Goal: Task Accomplishment & Management: Use online tool/utility

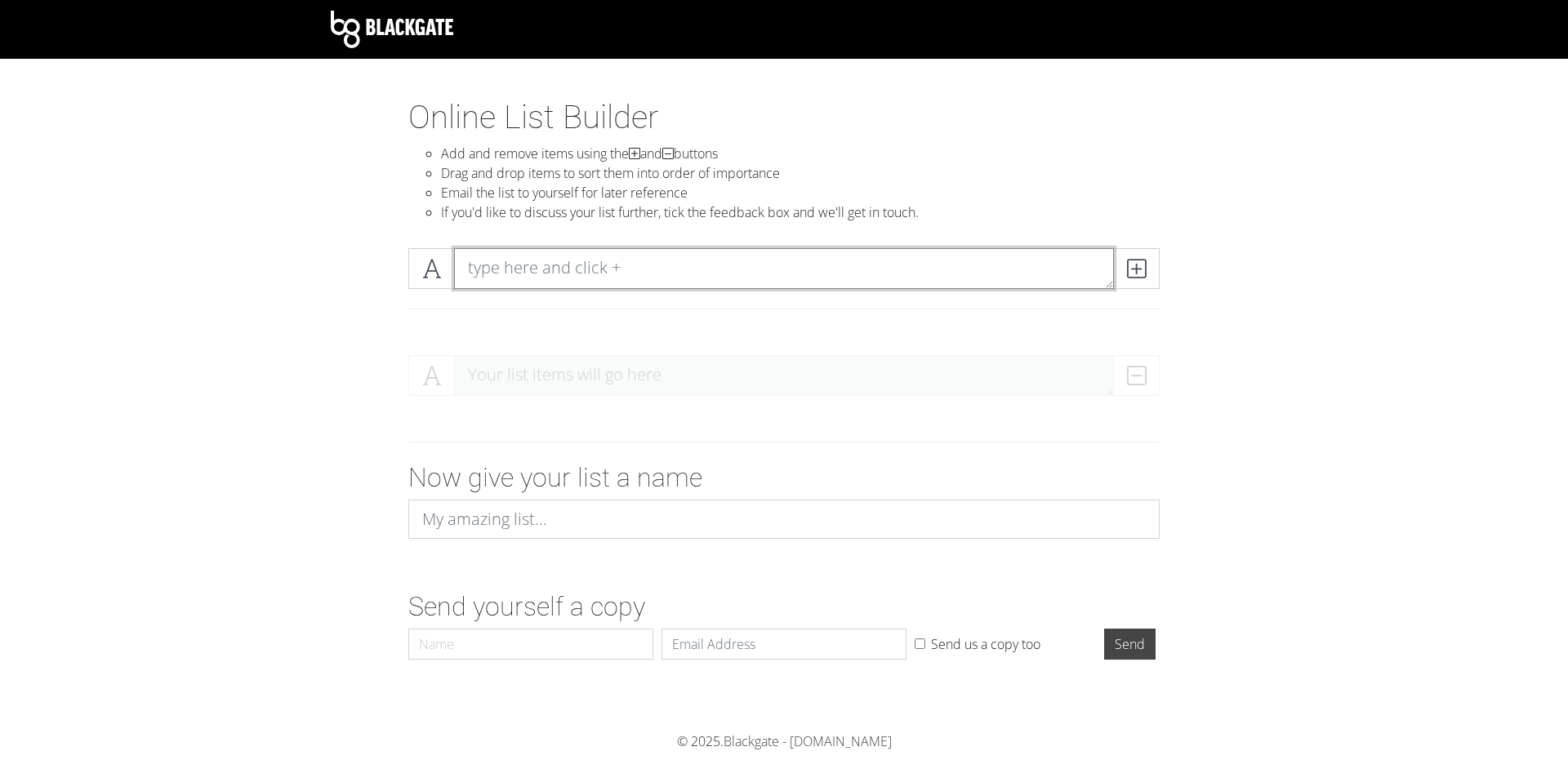
click at [668, 271] on textarea at bounding box center [784, 268] width 660 height 41
drag, startPoint x: 441, startPoint y: 272, endPoint x: 275, endPoint y: 318, distance: 172.3
click at [271, 318] on section "Online List Builder Add and remove items using the and buttons Drag and drop it…" at bounding box center [784, 415] width 1568 height 634
click at [1155, 281] on span at bounding box center [1136, 268] width 47 height 41
click at [1135, 268] on icon at bounding box center [1136, 268] width 18 height 16
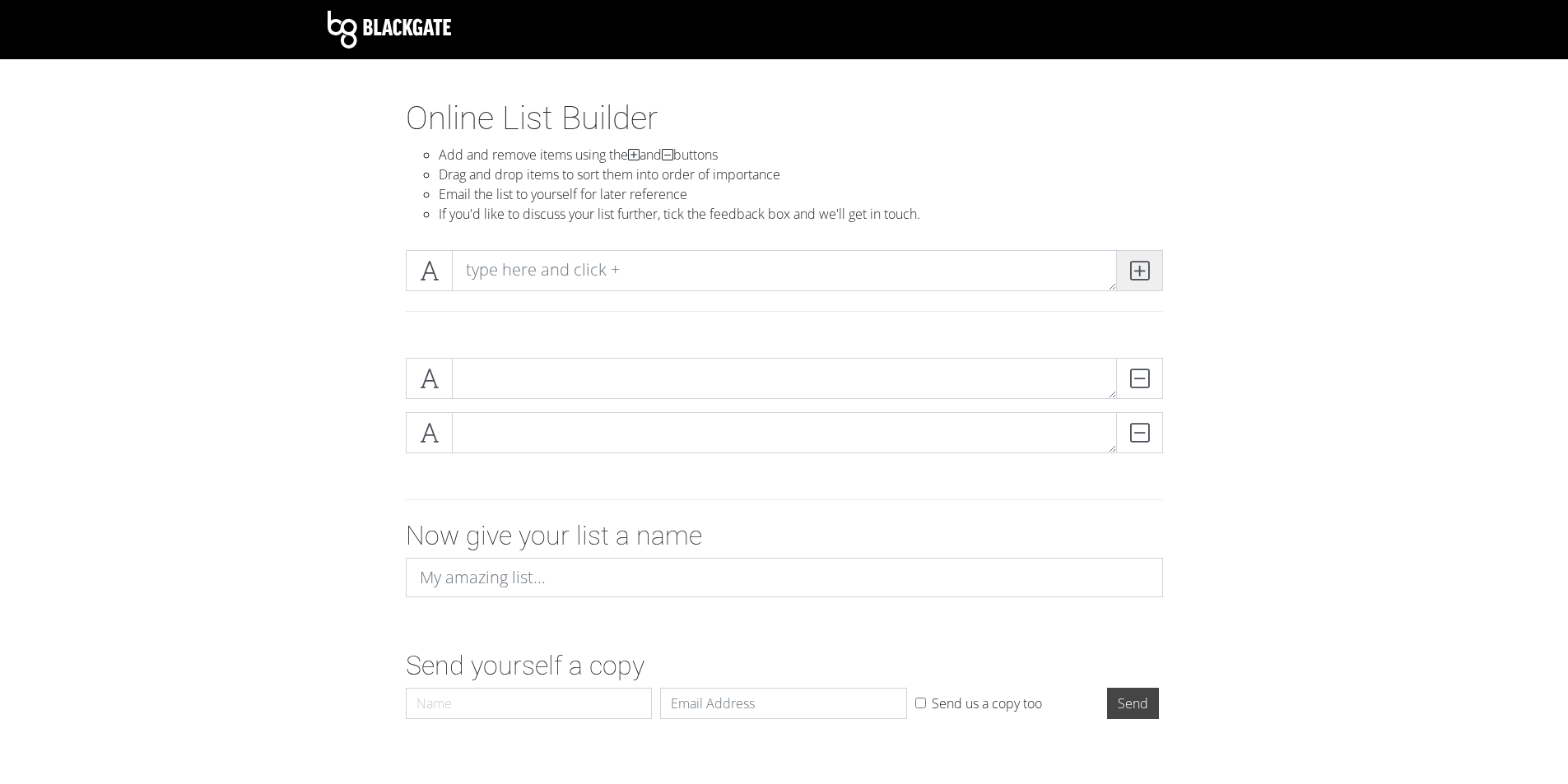
click at [1142, 271] on icon at bounding box center [1139, 271] width 18 height 17
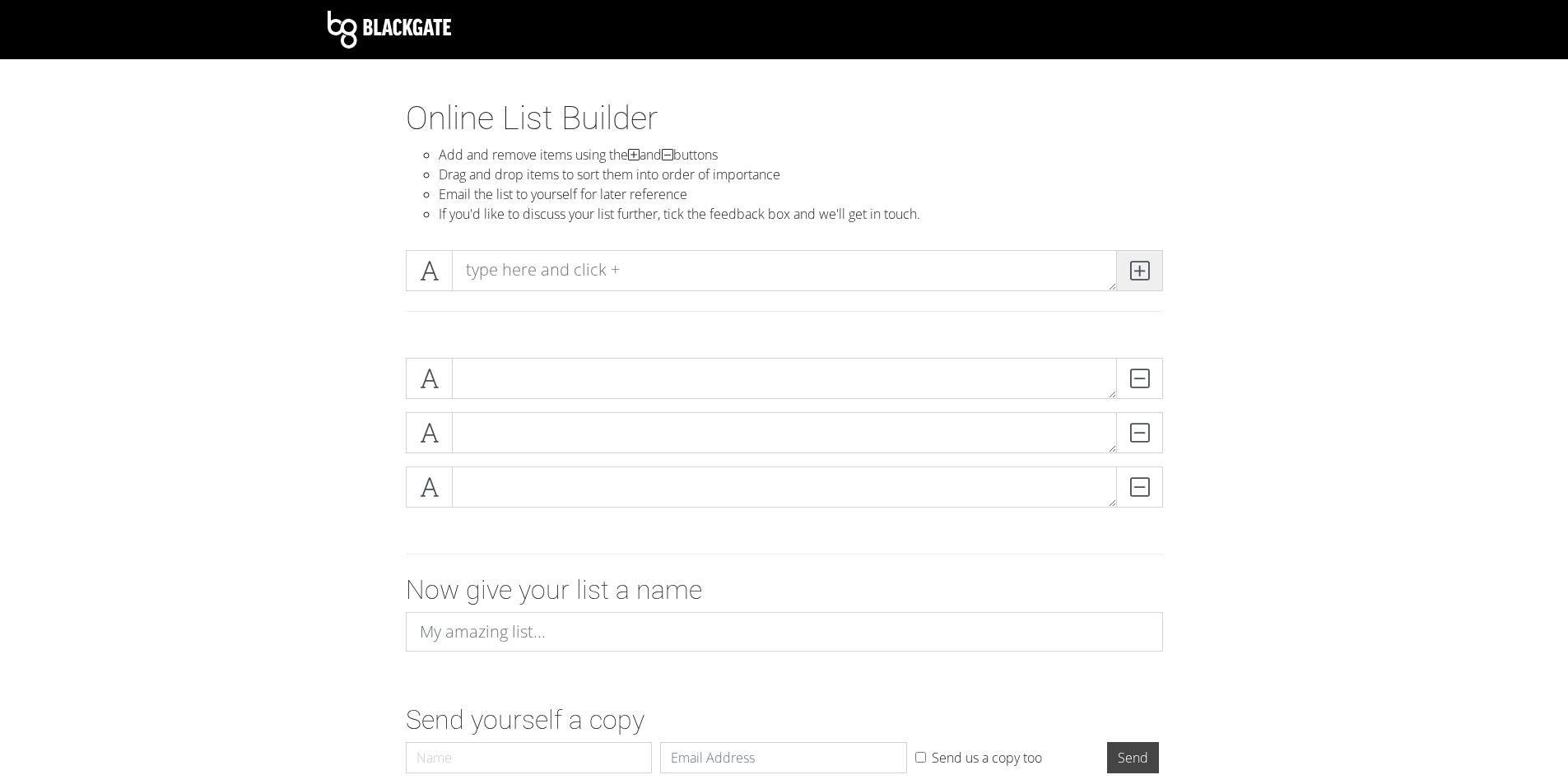
click at [1142, 271] on icon at bounding box center [1139, 271] width 18 height 17
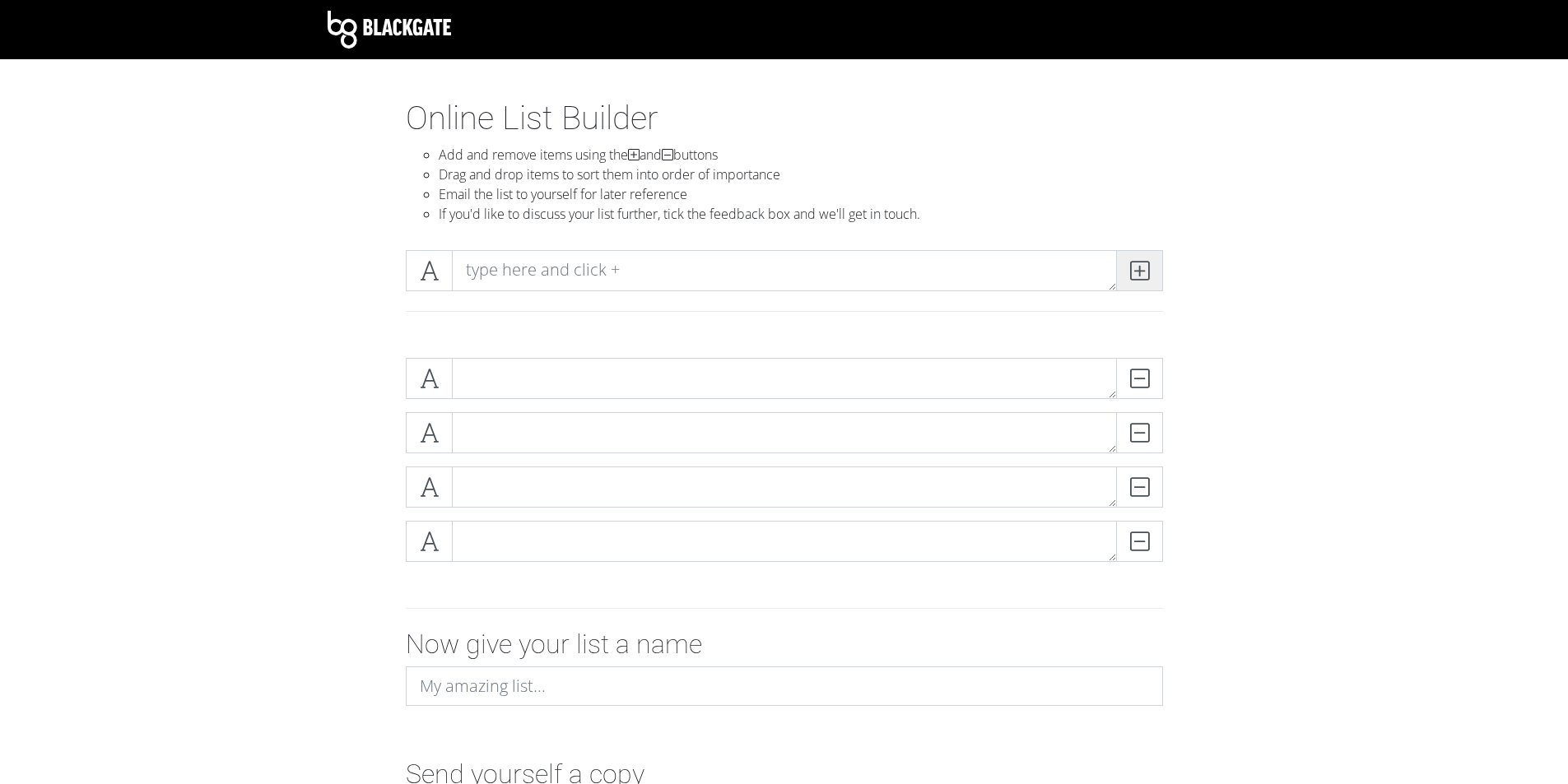
click at [1142, 271] on icon at bounding box center [1139, 271] width 18 height 17
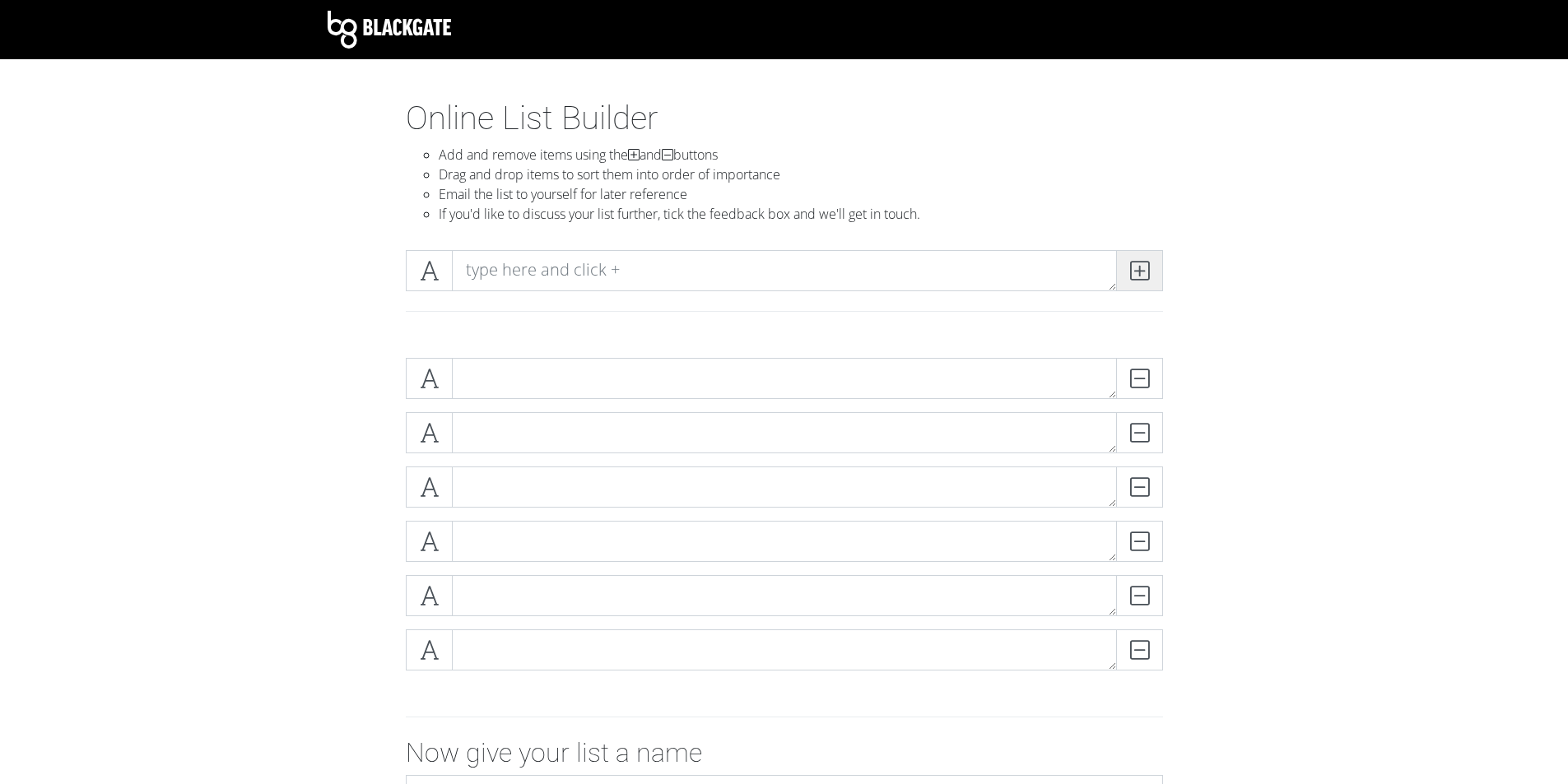
click at [1142, 271] on icon at bounding box center [1139, 271] width 18 height 17
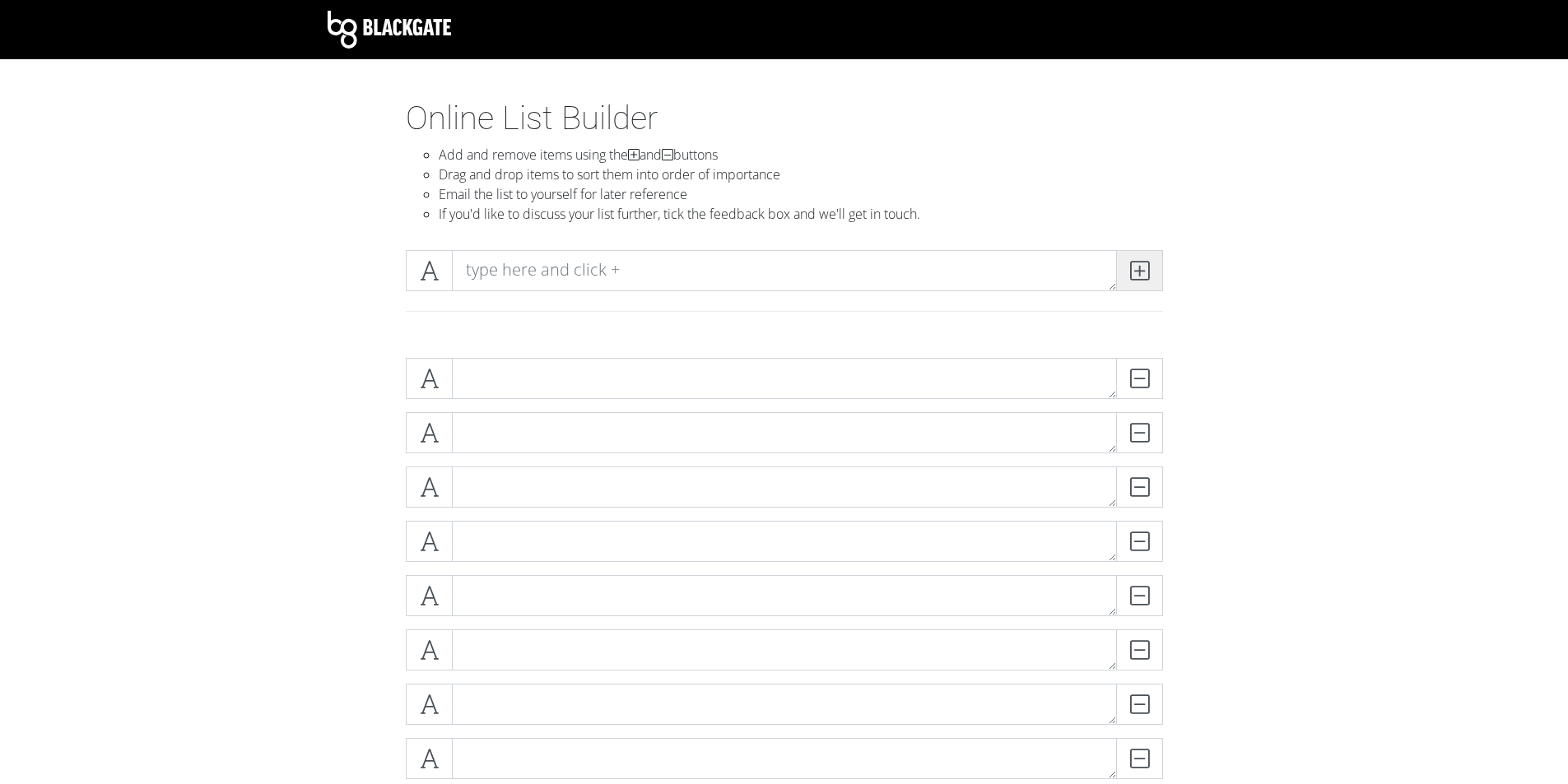
click at [1142, 271] on icon at bounding box center [1139, 271] width 18 height 17
click at [825, 354] on div "DELETE DELETE DELETE DELETE DELETE DELETE DELETE DELETE" at bounding box center [784, 683] width 939 height 678
click at [808, 373] on textarea at bounding box center [784, 378] width 665 height 42
type textarea "[PERSON_NAME]"
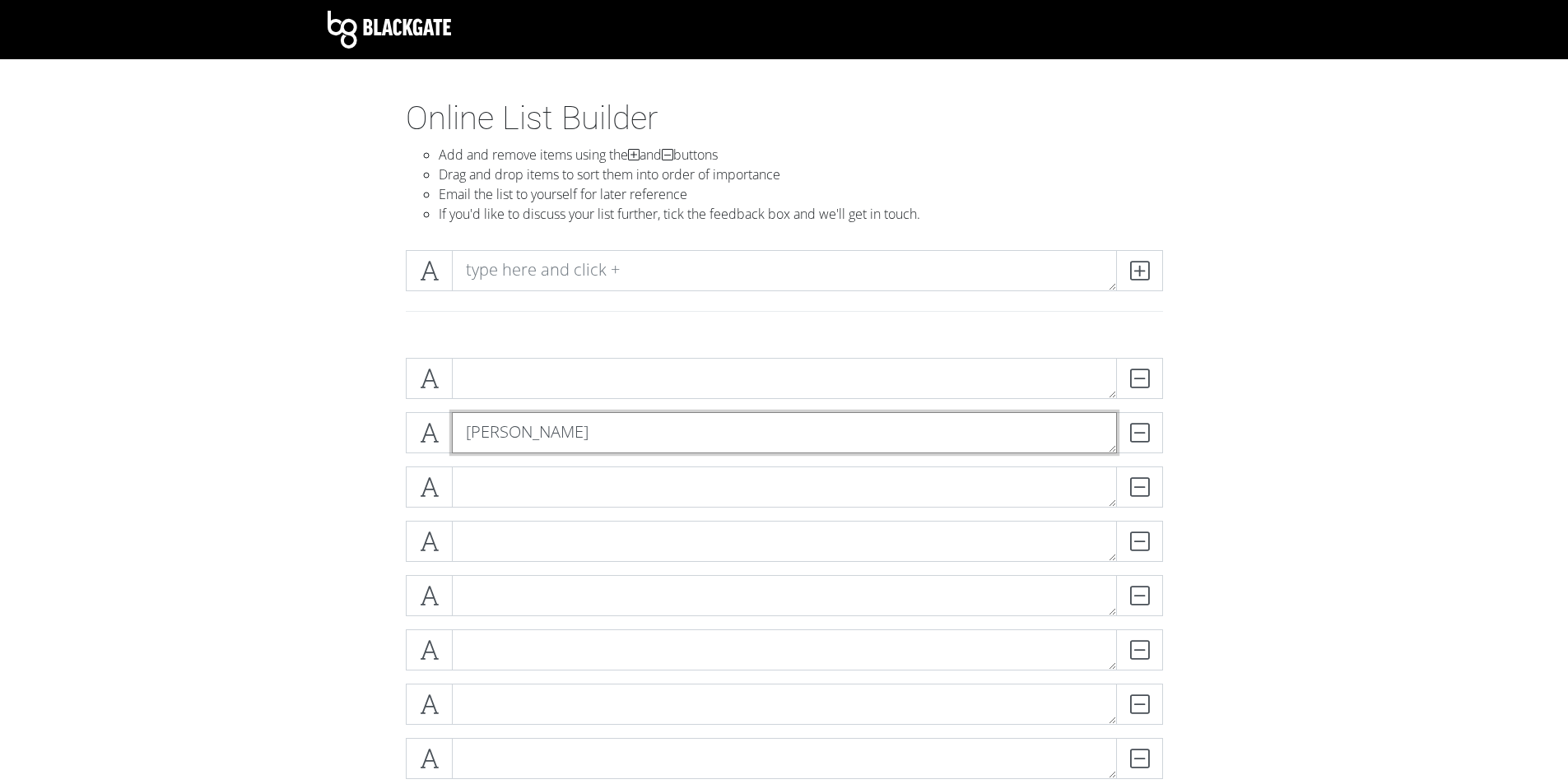
click at [650, 438] on textarea "[PERSON_NAME]" at bounding box center [784, 432] width 665 height 42
click at [650, 437] on textarea "[PERSON_NAME]" at bounding box center [784, 432] width 665 height 42
type textarea "="
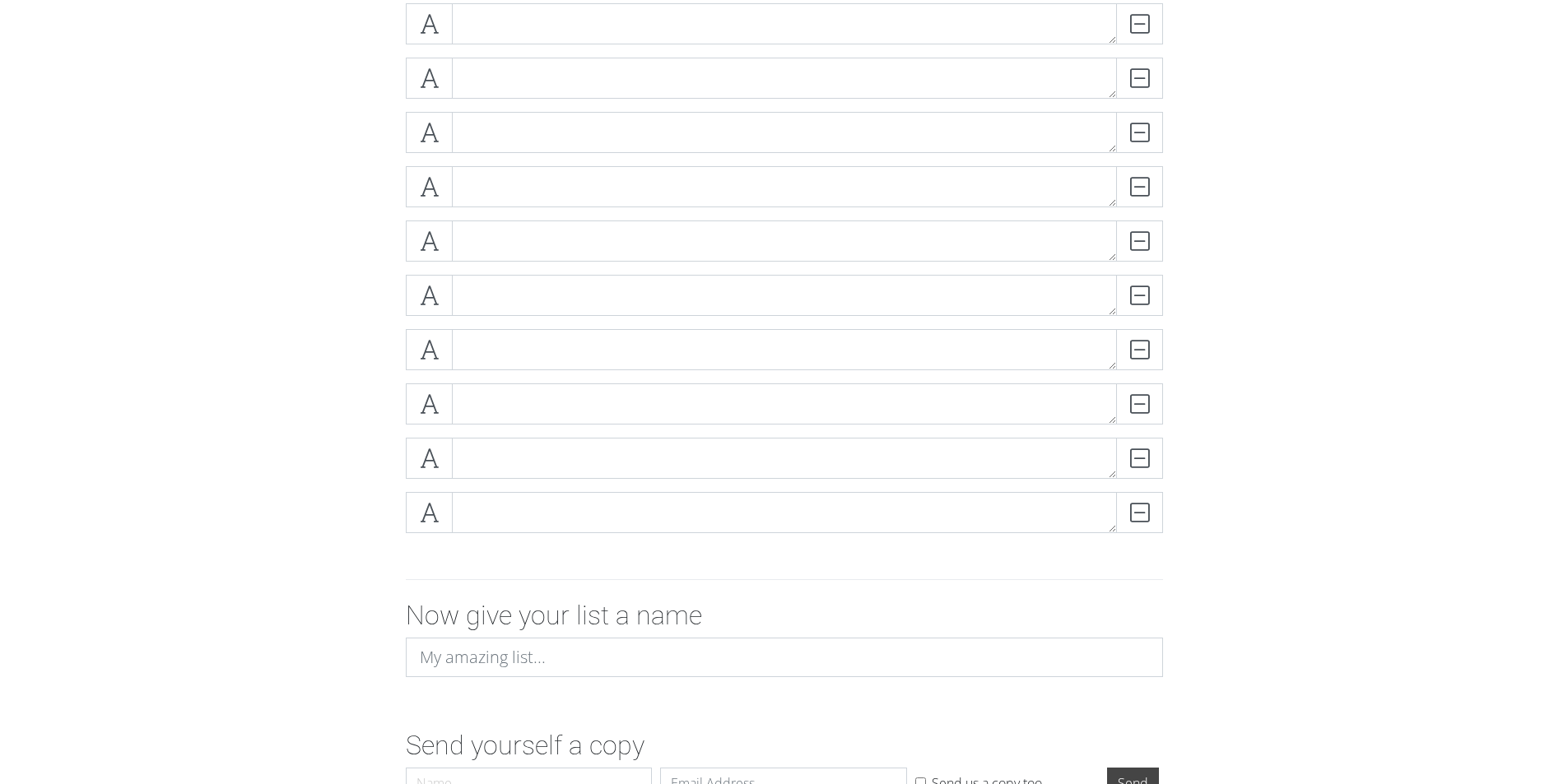
scroll to position [570, 0]
